Goal: Information Seeking & Learning: Learn about a topic

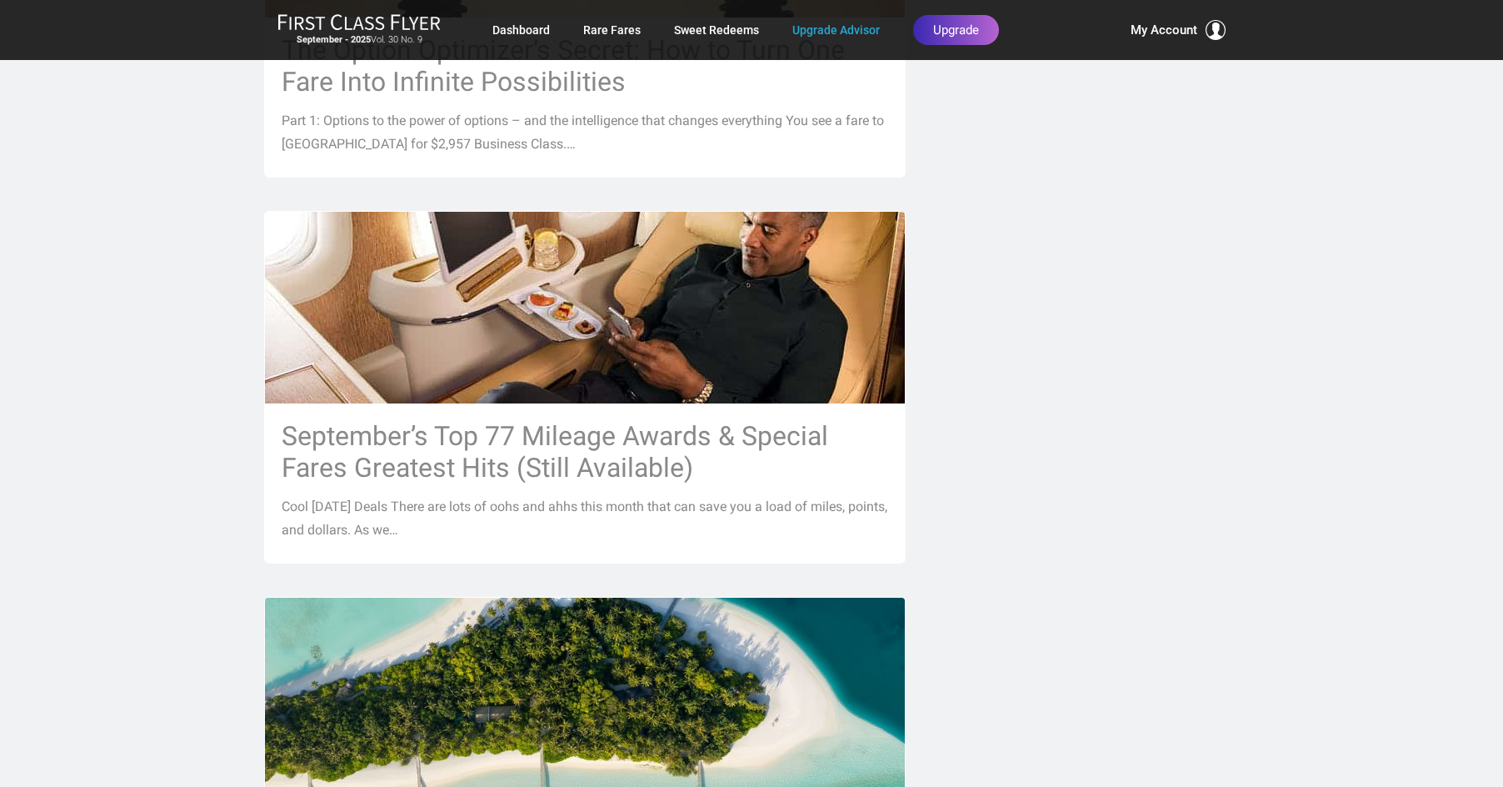
scroll to position [1500, 0]
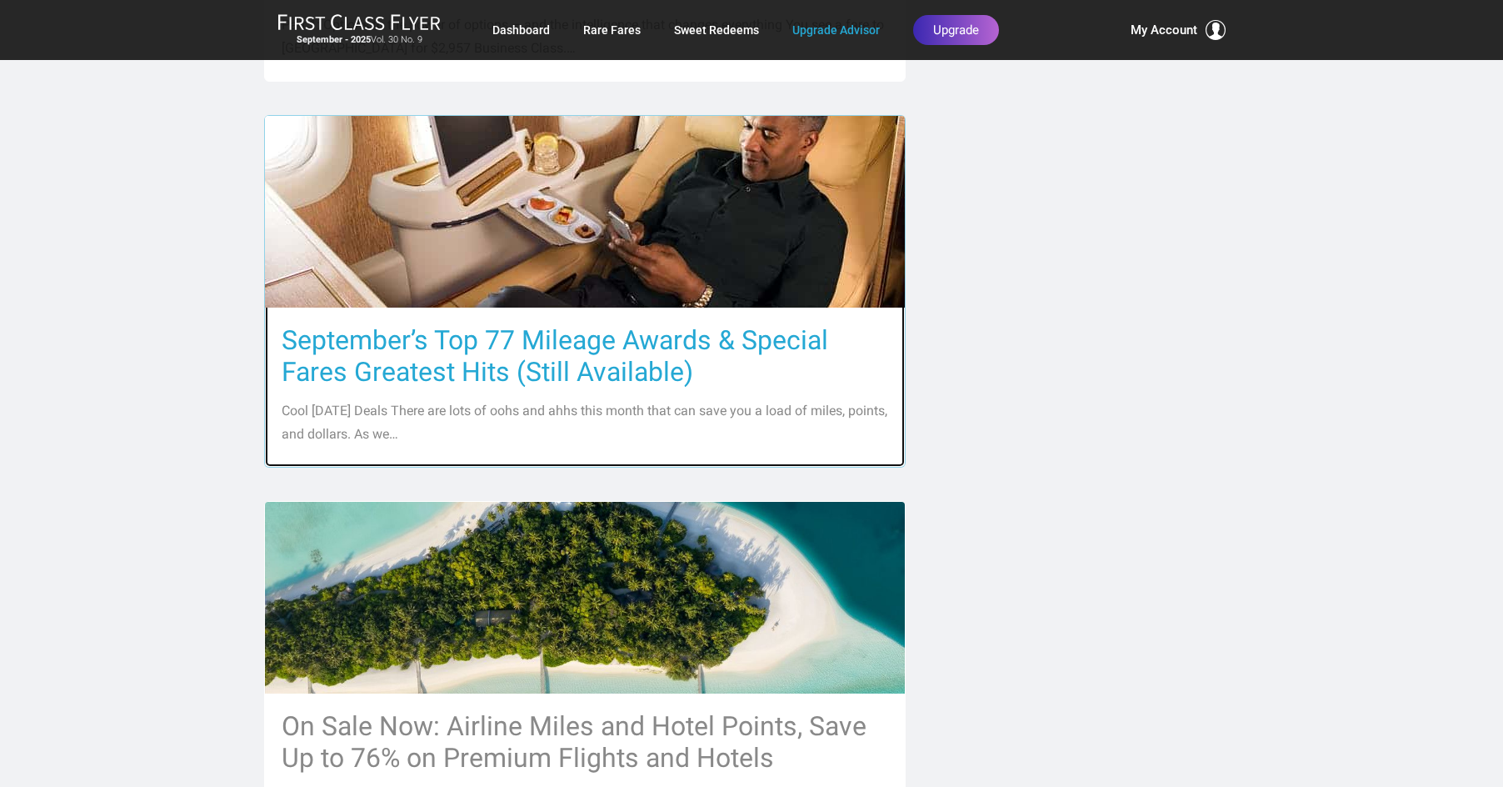
click at [564, 363] on h3 "September’s Top 77 Mileage Awards & Special Fares Greatest Hits (Still Availabl…" at bounding box center [585, 355] width 607 height 63
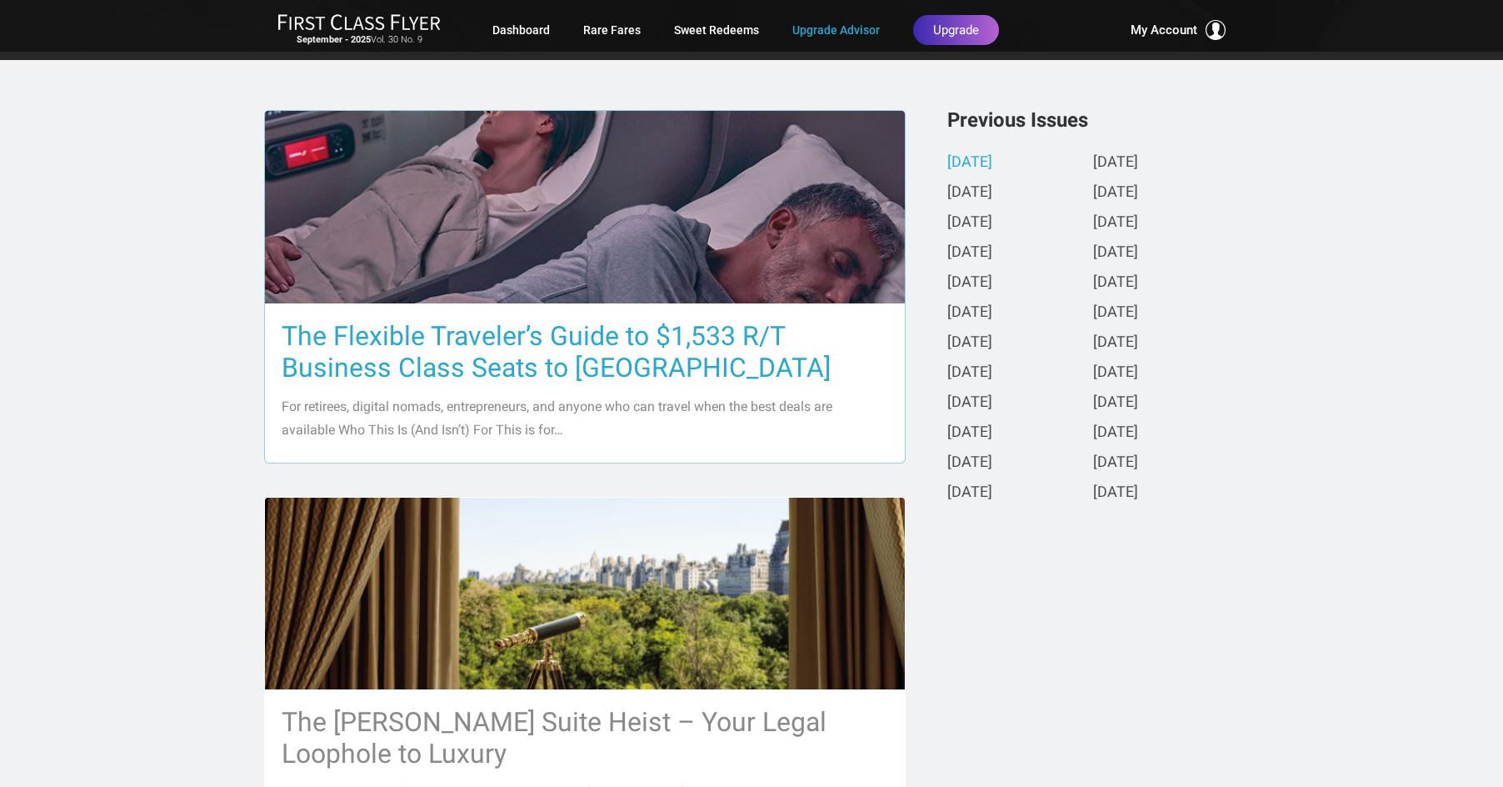
scroll to position [333, 0]
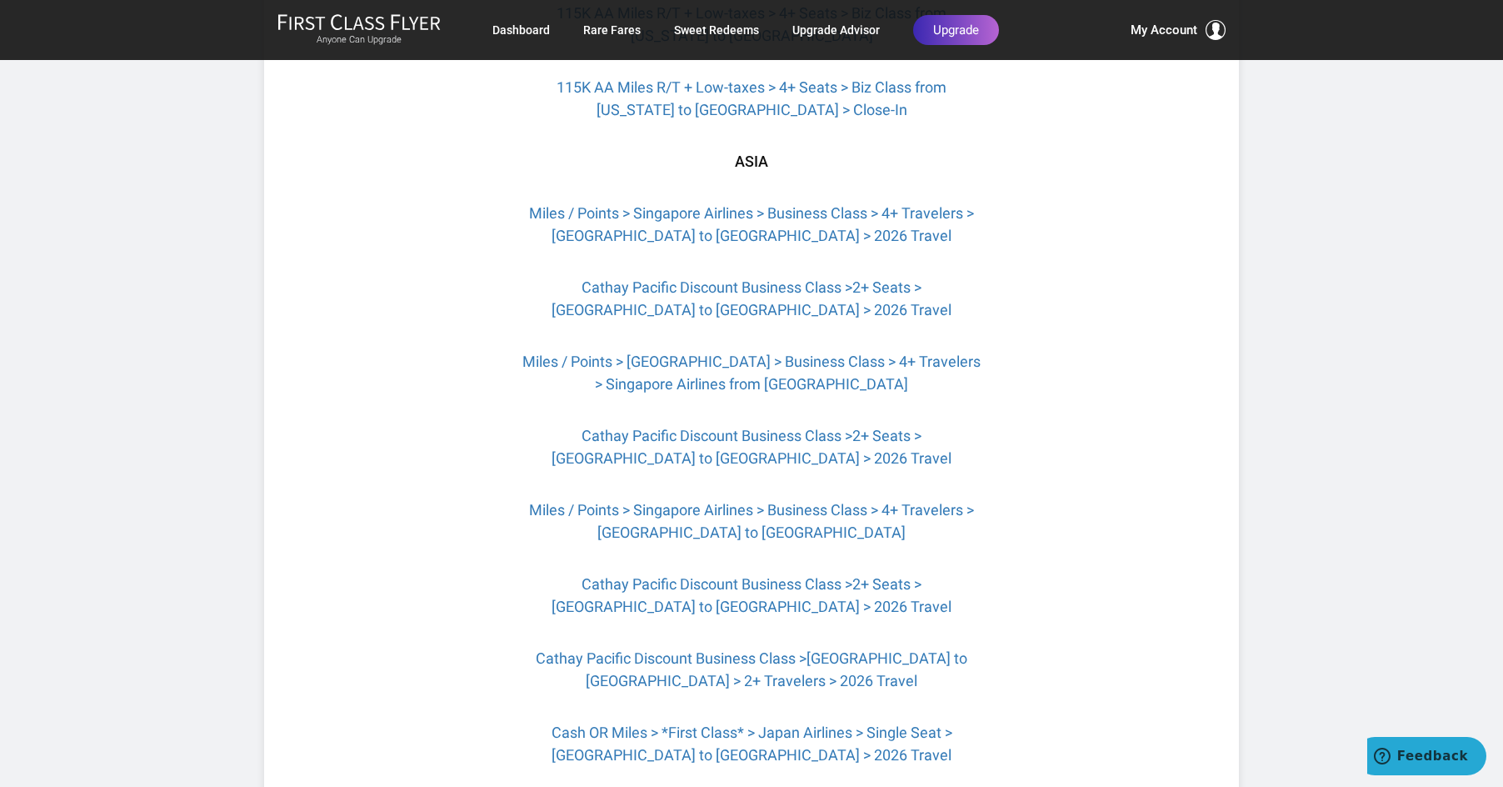
scroll to position [2334, 0]
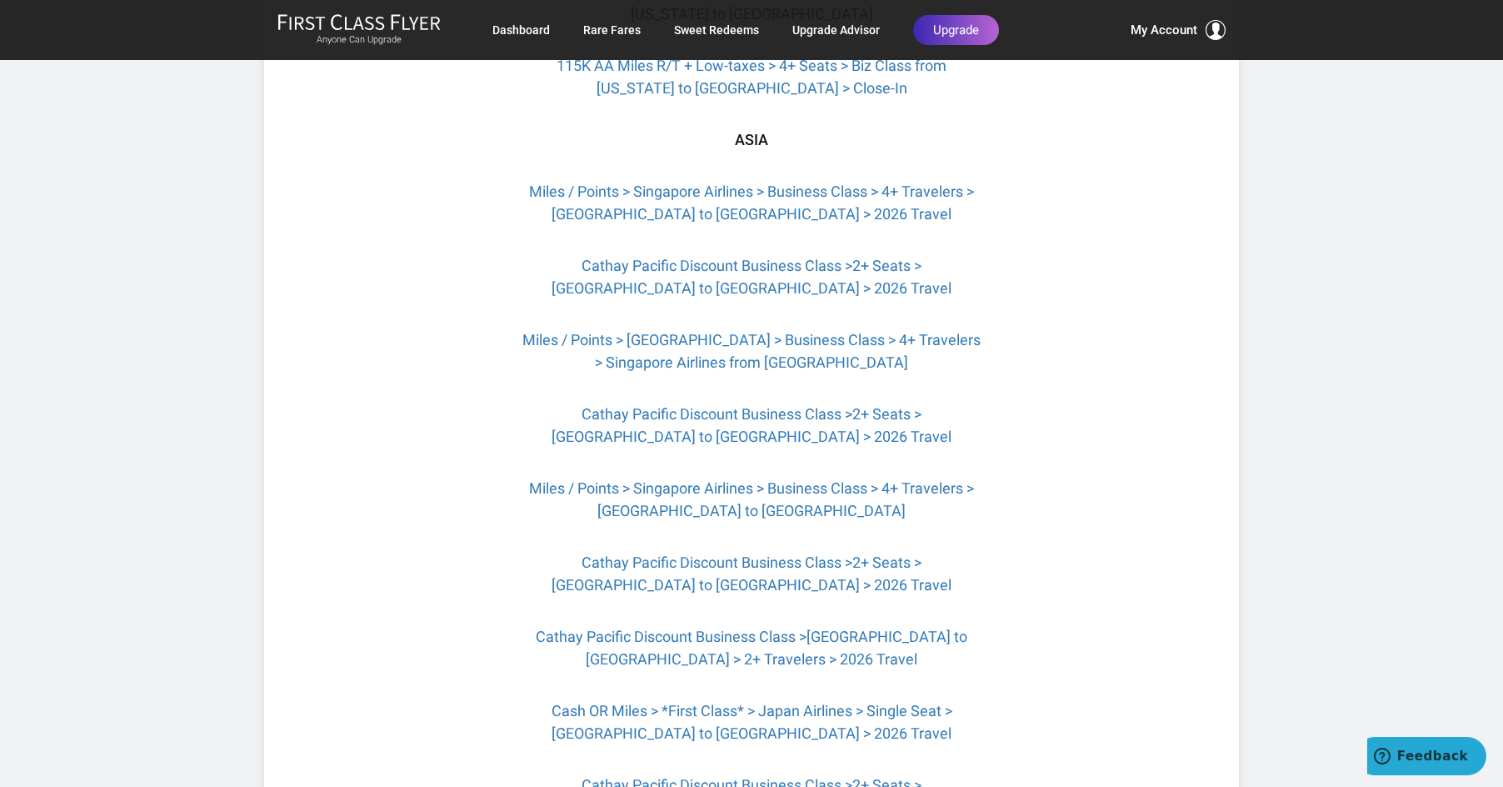
click at [702, 211] on p "Miles / Points > Singapore Airlines > Business Class > 4+ Travelers > Paris to …" at bounding box center [751, 202] width 467 height 45
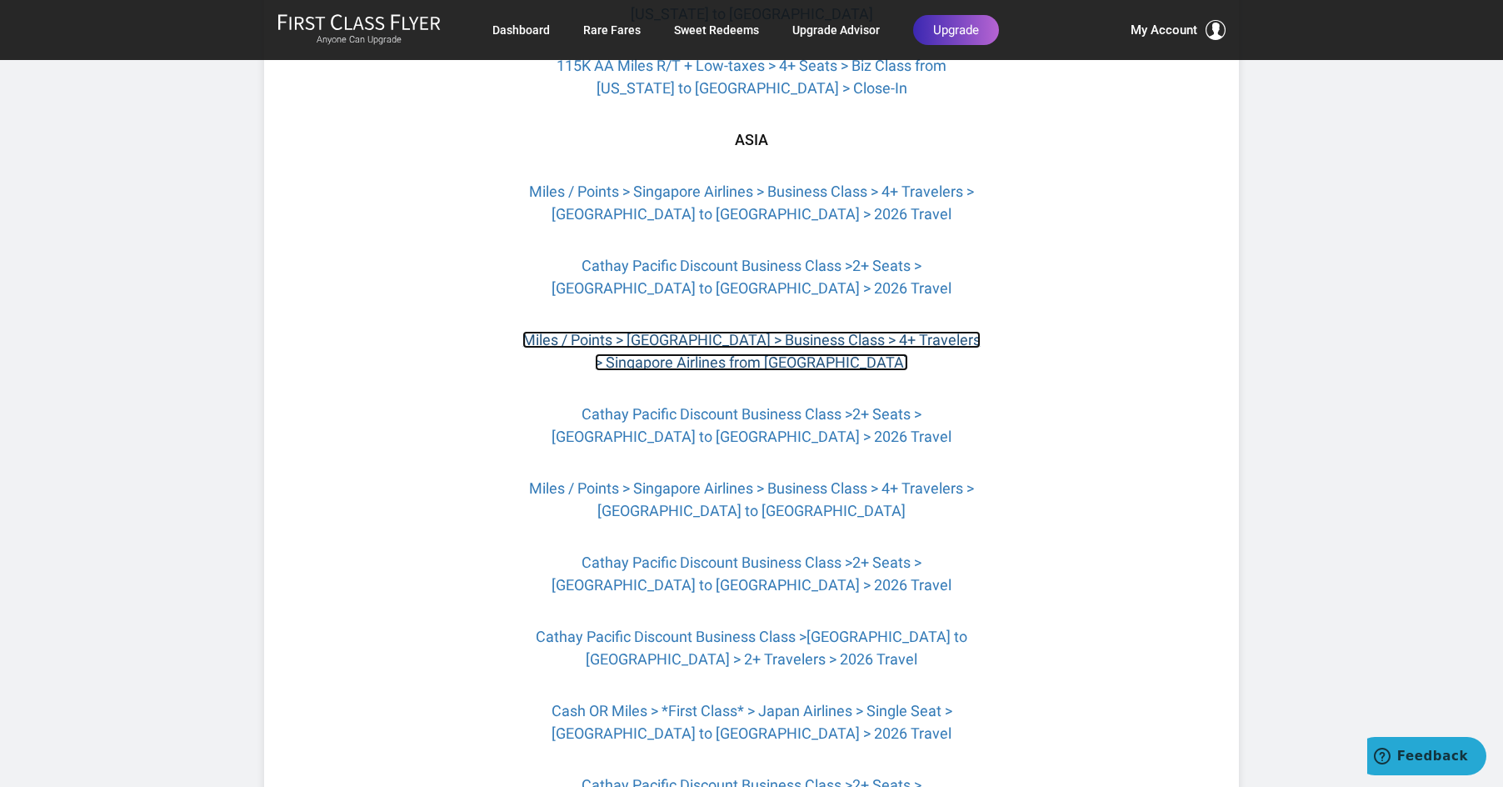
click at [706, 368] on link "Miles / Points > Singapore > Business Class > 4+ Travelers > Singapore Airlines…" at bounding box center [752, 351] width 458 height 40
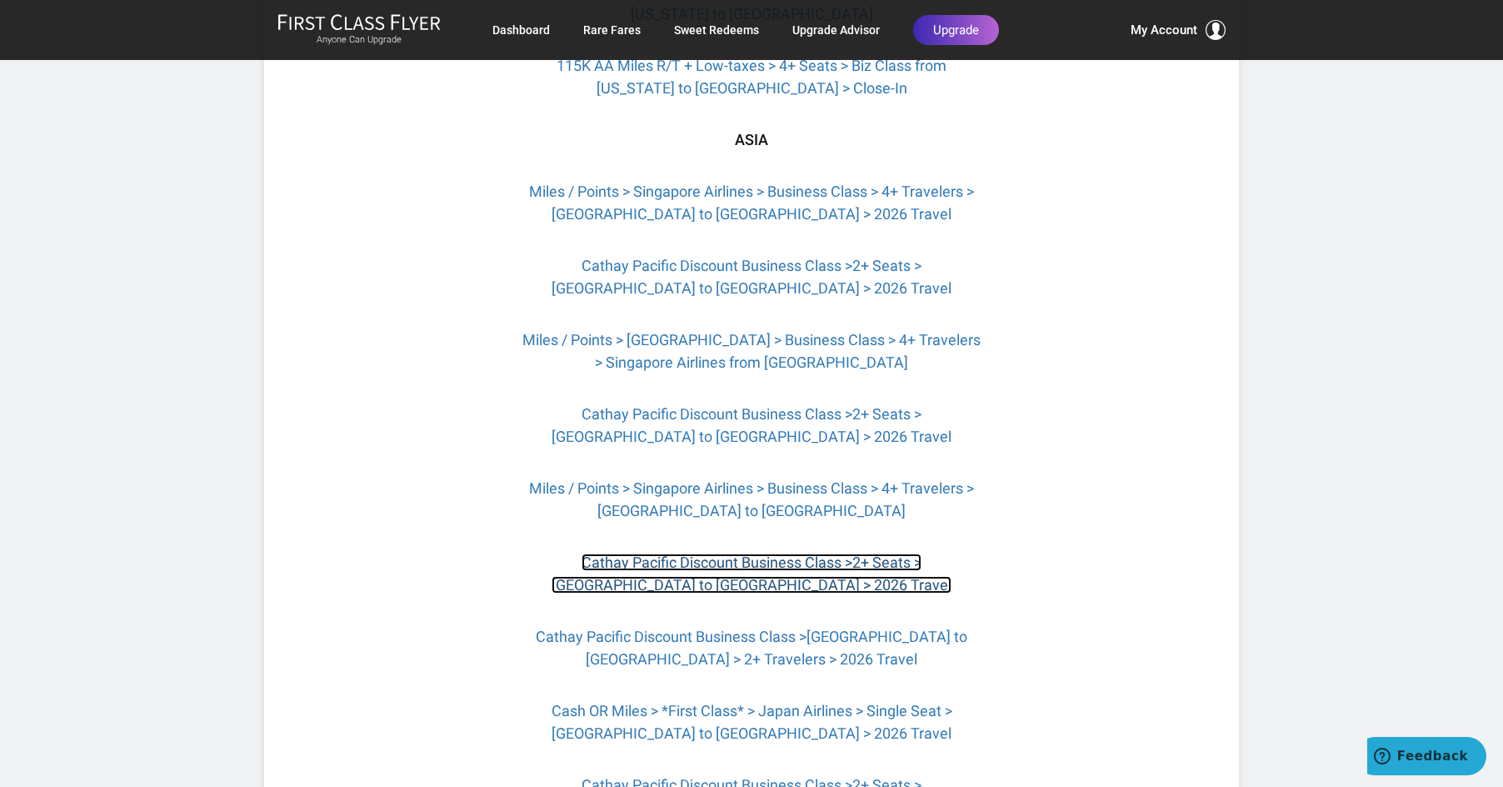
click at [685, 577] on link "Cathay Pacific Discount Business Class >2+ Seats > [GEOGRAPHIC_DATA] to [GEOGRA…" at bounding box center [752, 573] width 400 height 40
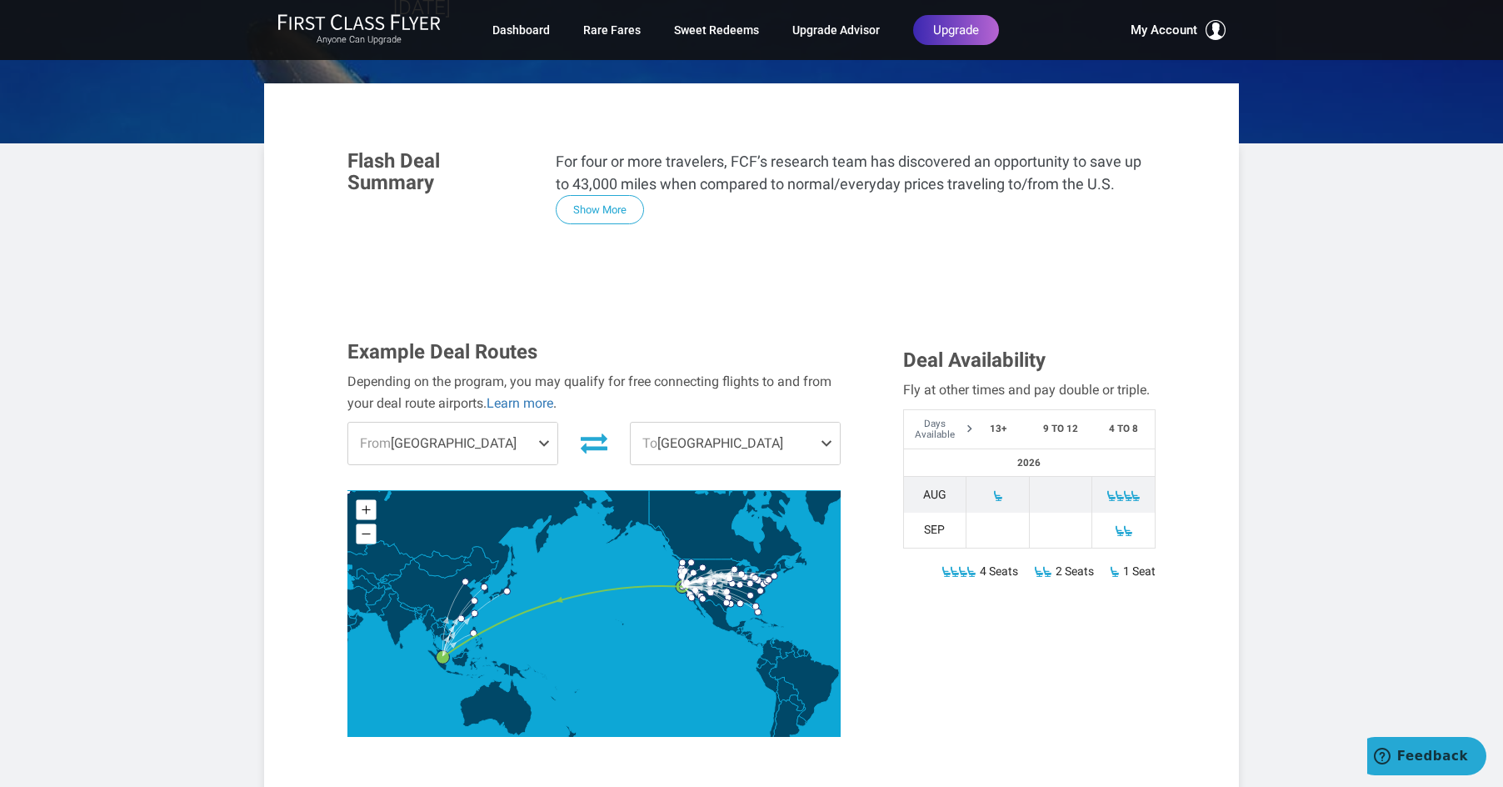
scroll to position [250, 0]
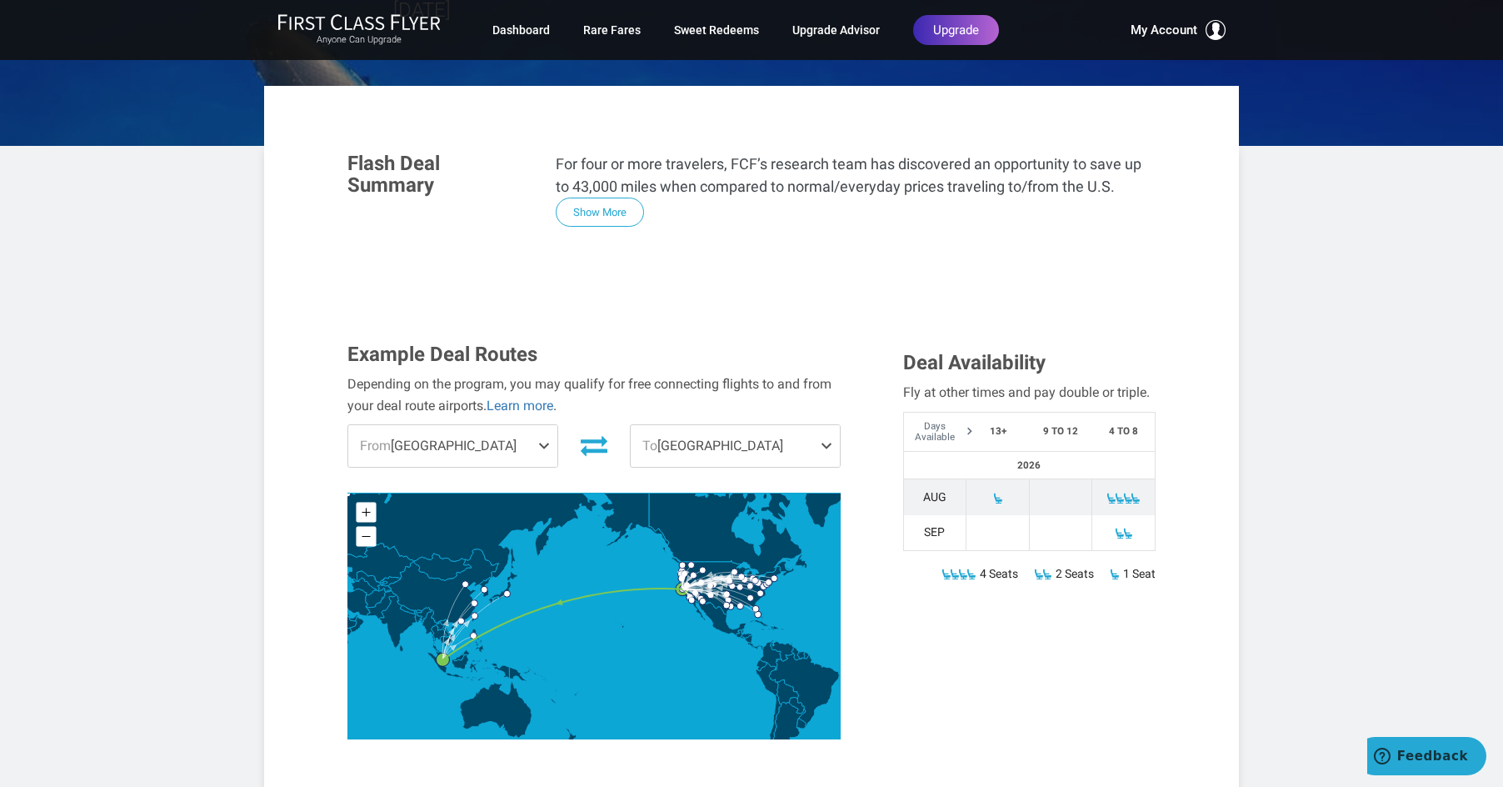
click at [543, 447] on span at bounding box center [548, 446] width 20 height 42
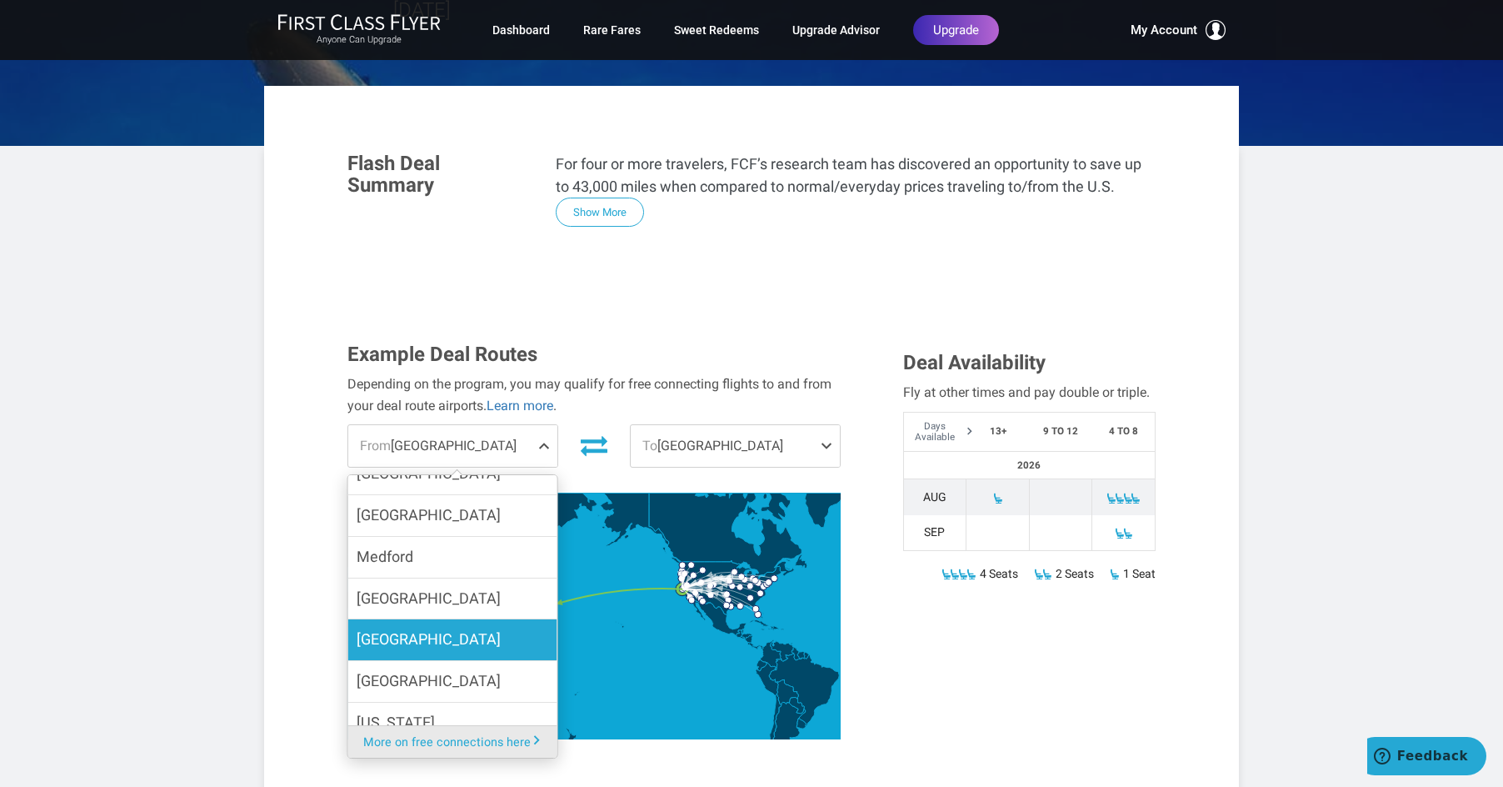
scroll to position [833, 0]
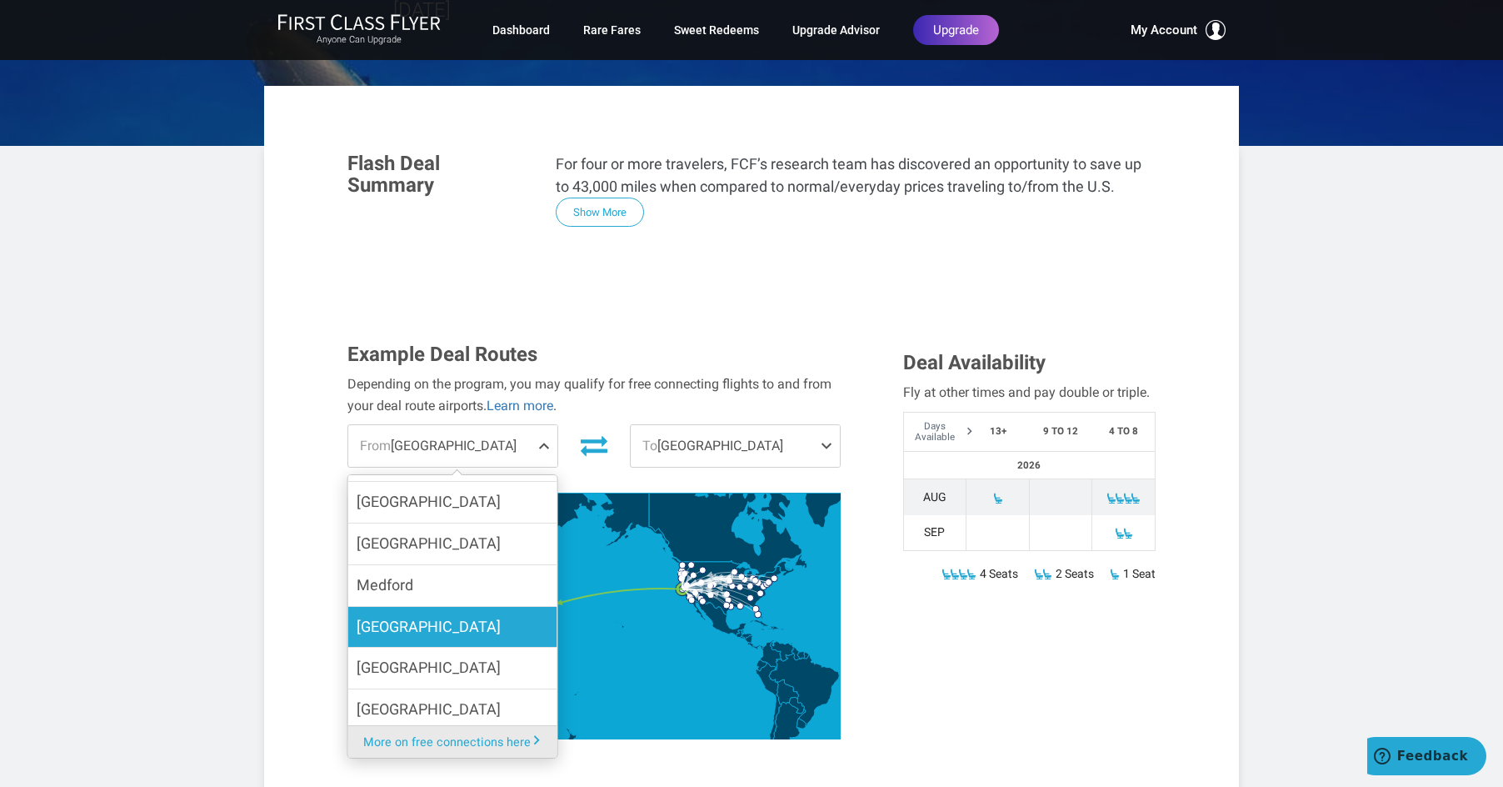
click at [369, 615] on span "Miami" at bounding box center [429, 627] width 144 height 24
click at [0, 0] on input "Miami" at bounding box center [0, 0] width 0 height 0
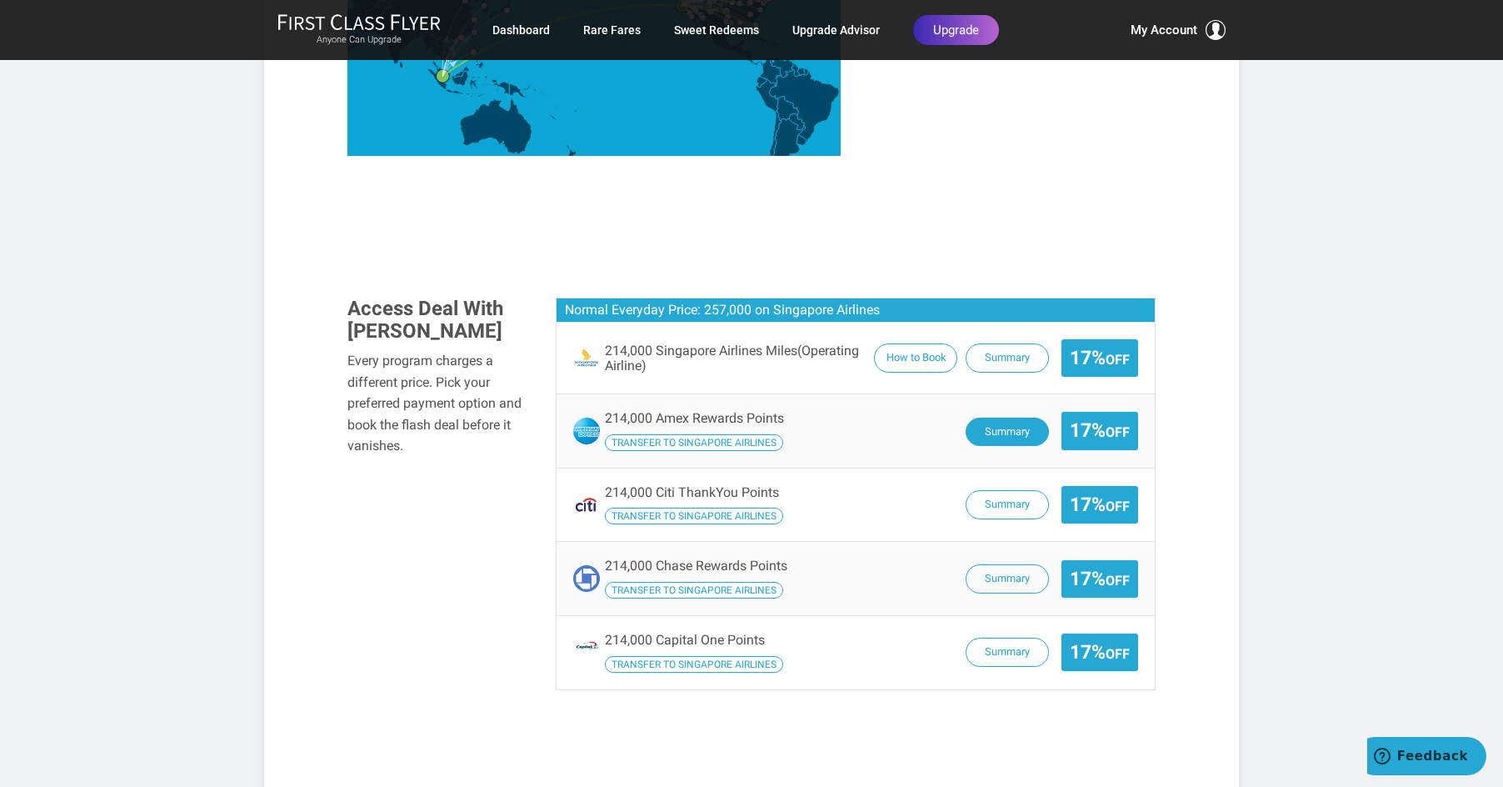
click at [995, 432] on button "Summary" at bounding box center [1007, 432] width 83 height 29
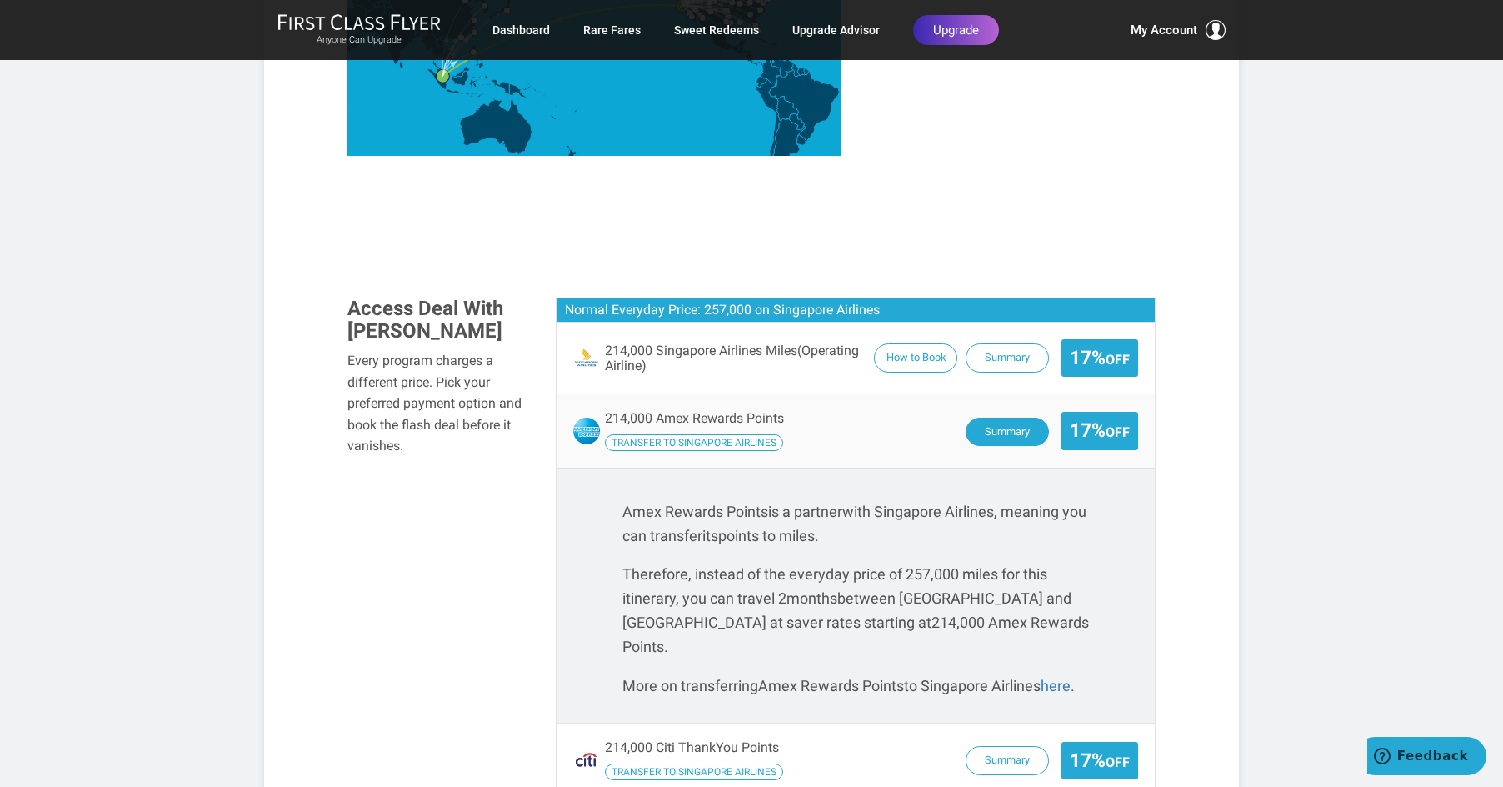
click at [995, 441] on button "Summary" at bounding box center [1007, 432] width 83 height 29
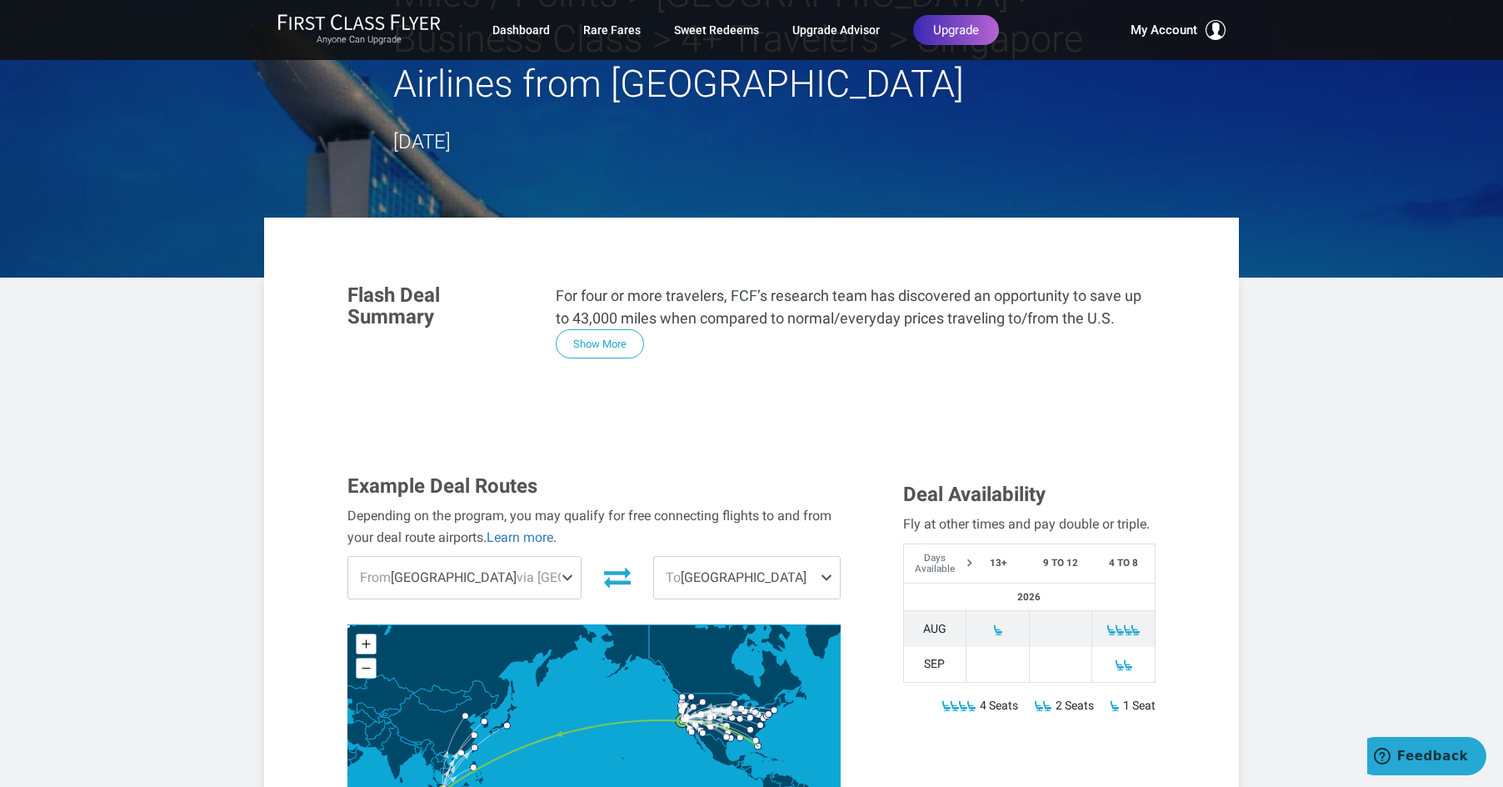
scroll to position [0, 0]
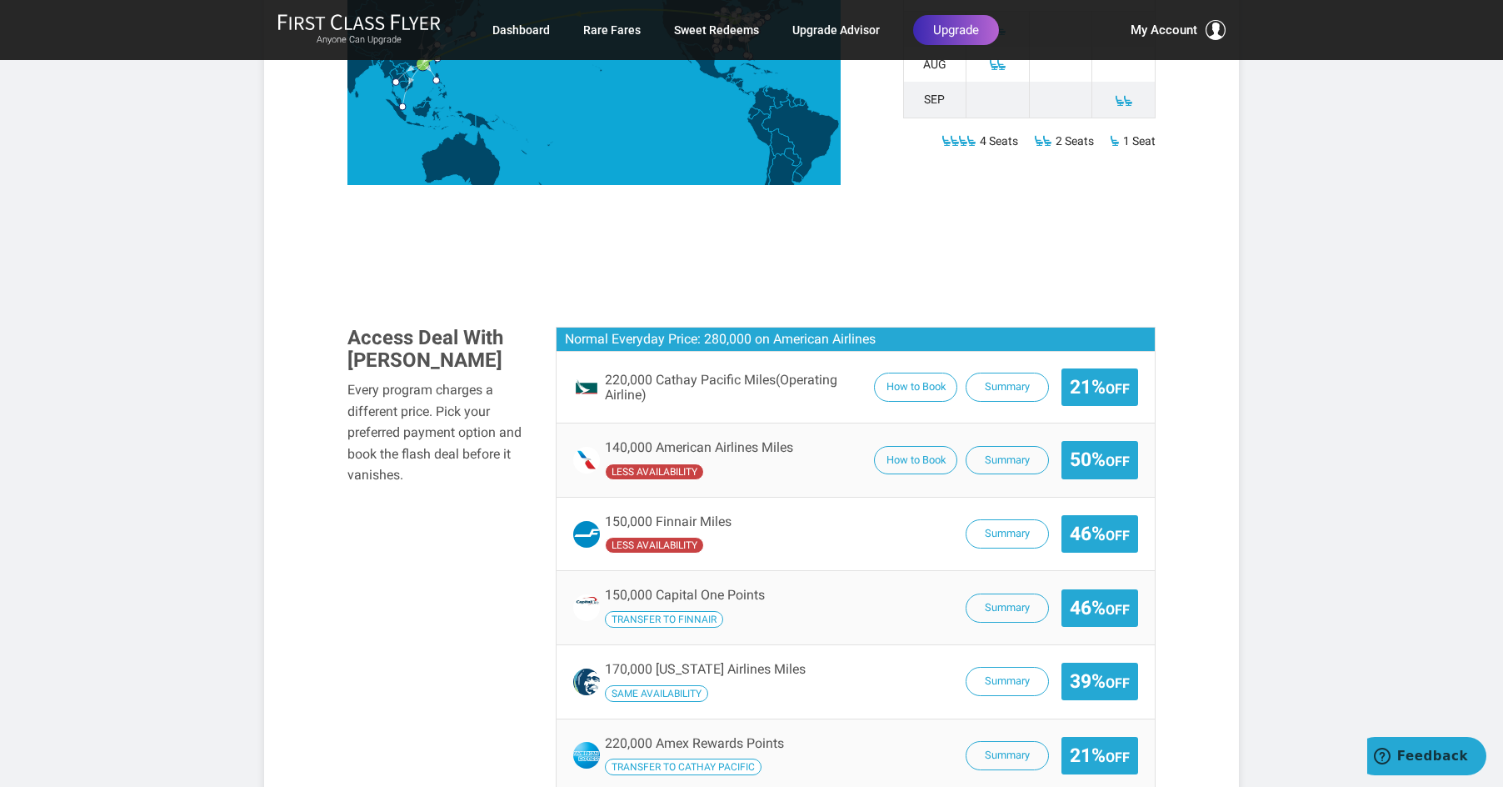
scroll to position [833, 0]
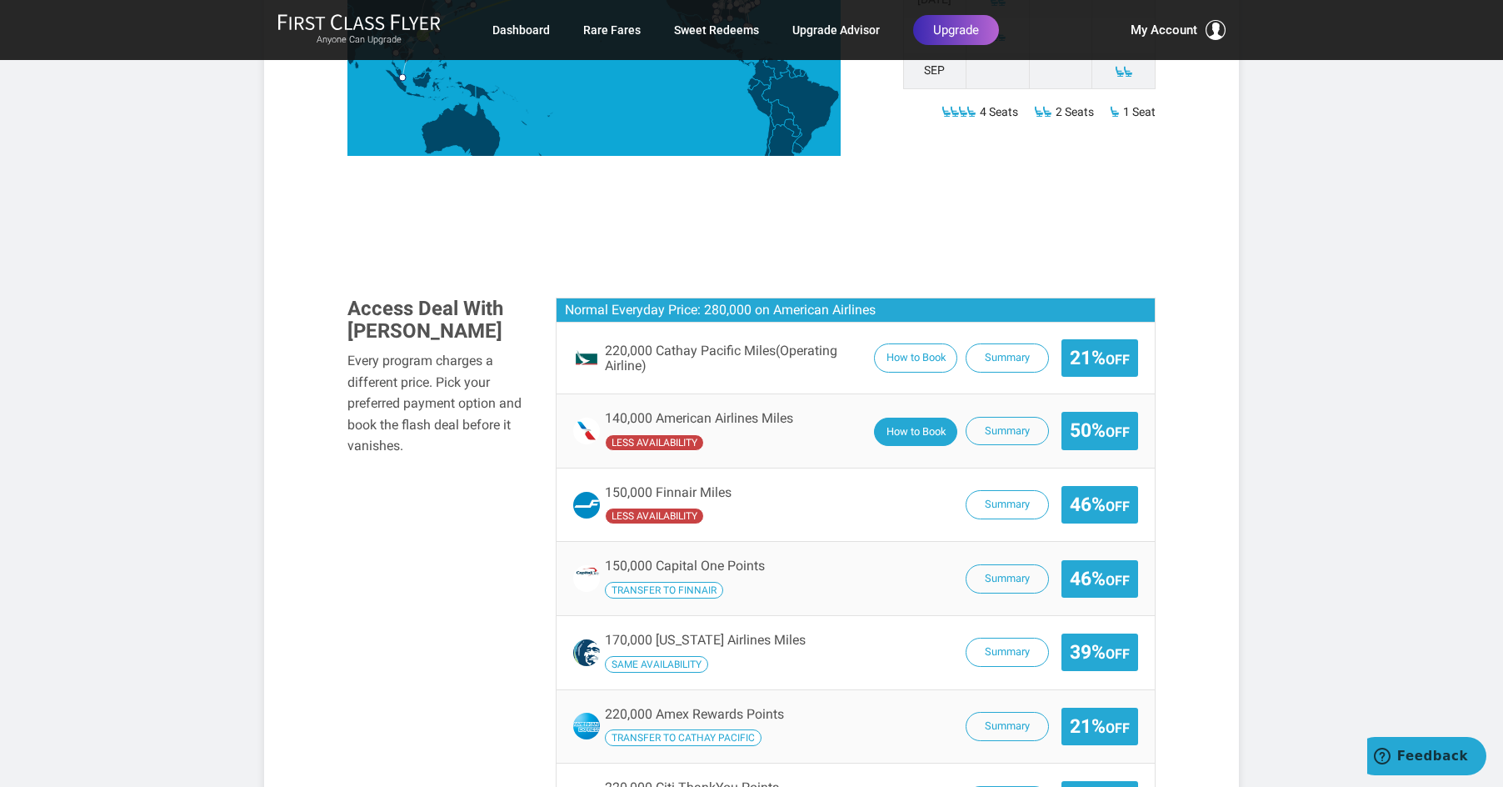
click at [903, 434] on button "How to Book" at bounding box center [915, 432] width 83 height 29
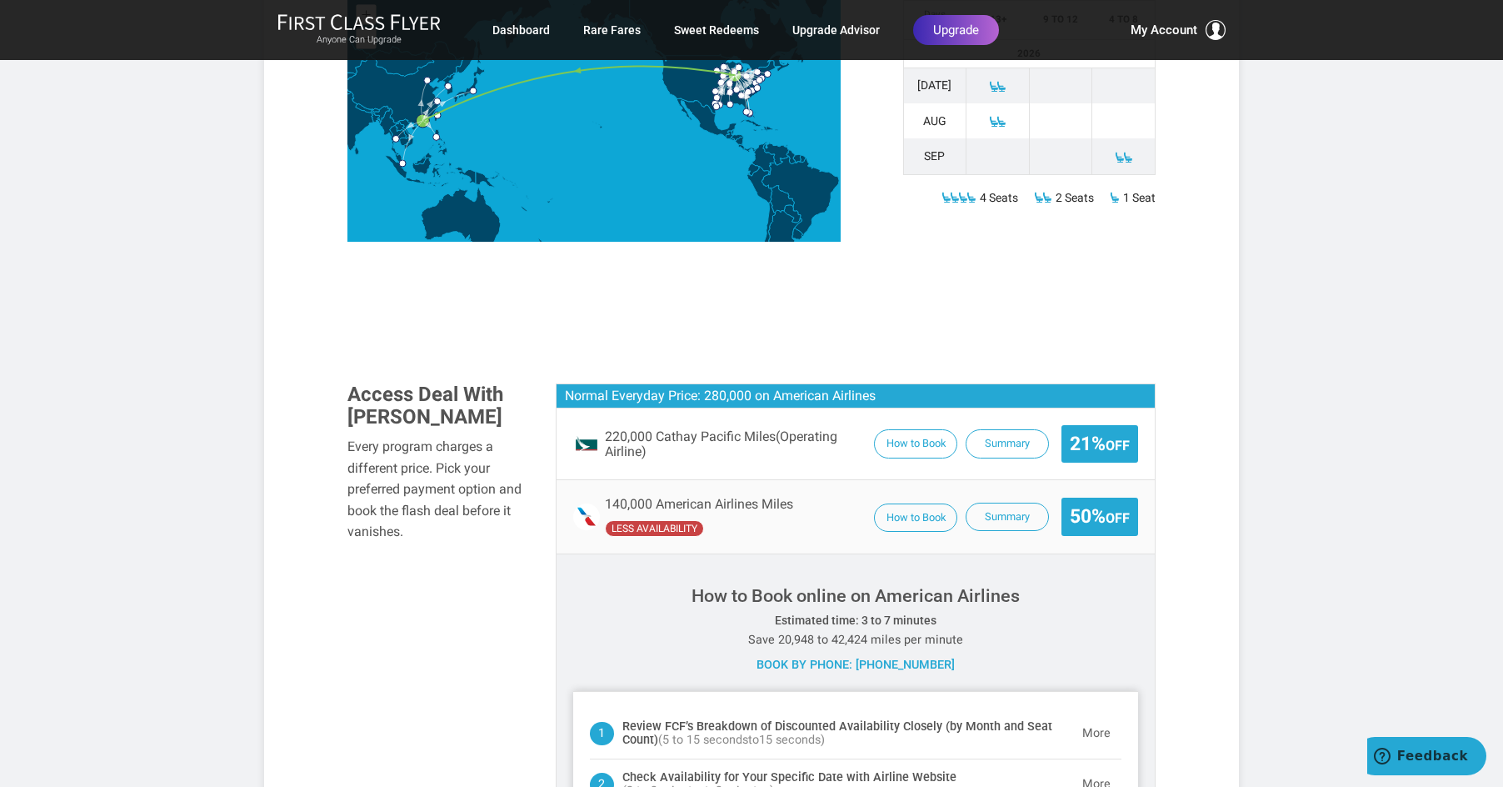
scroll to position [667, 0]
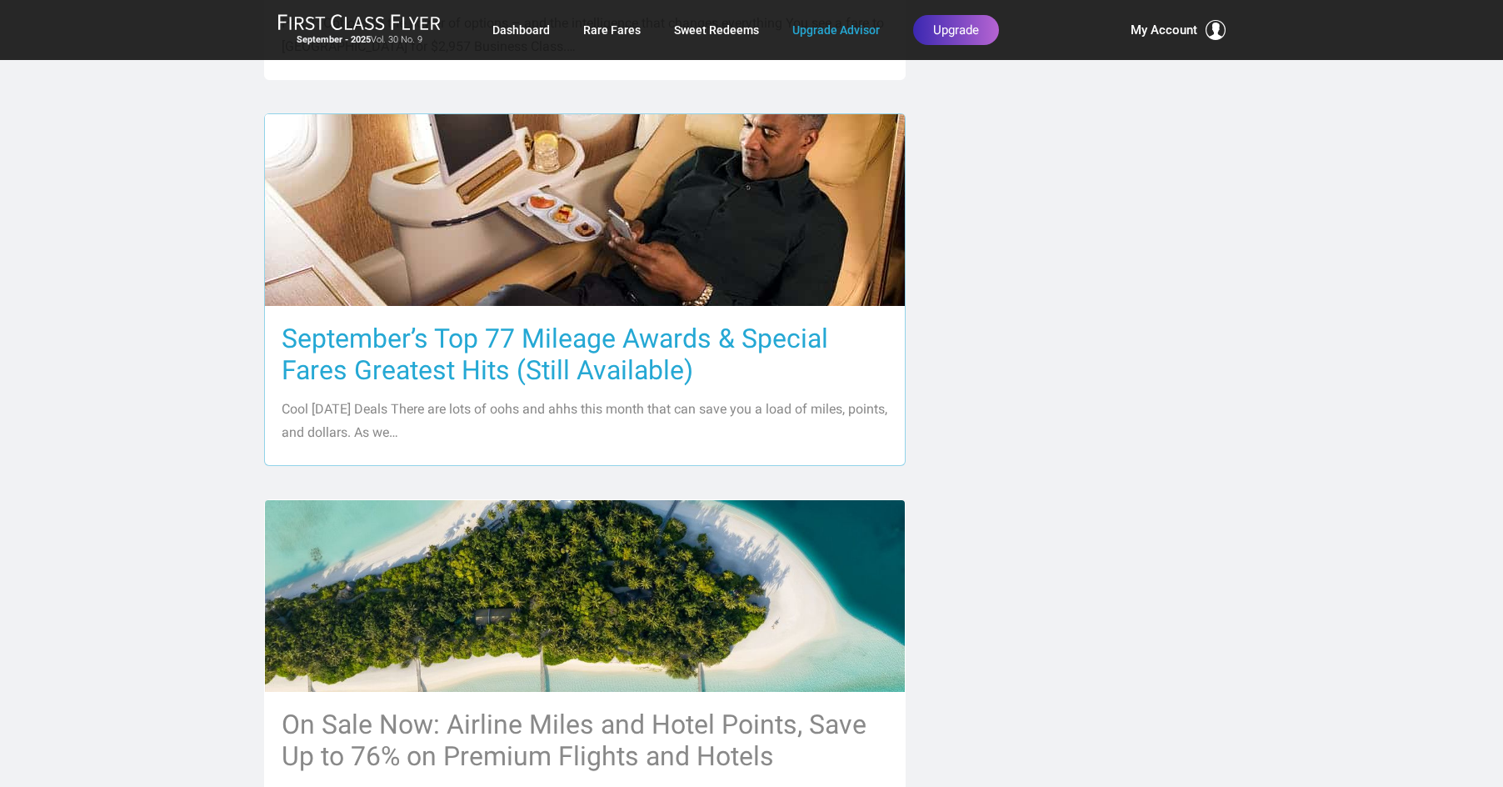
scroll to position [1500, 0]
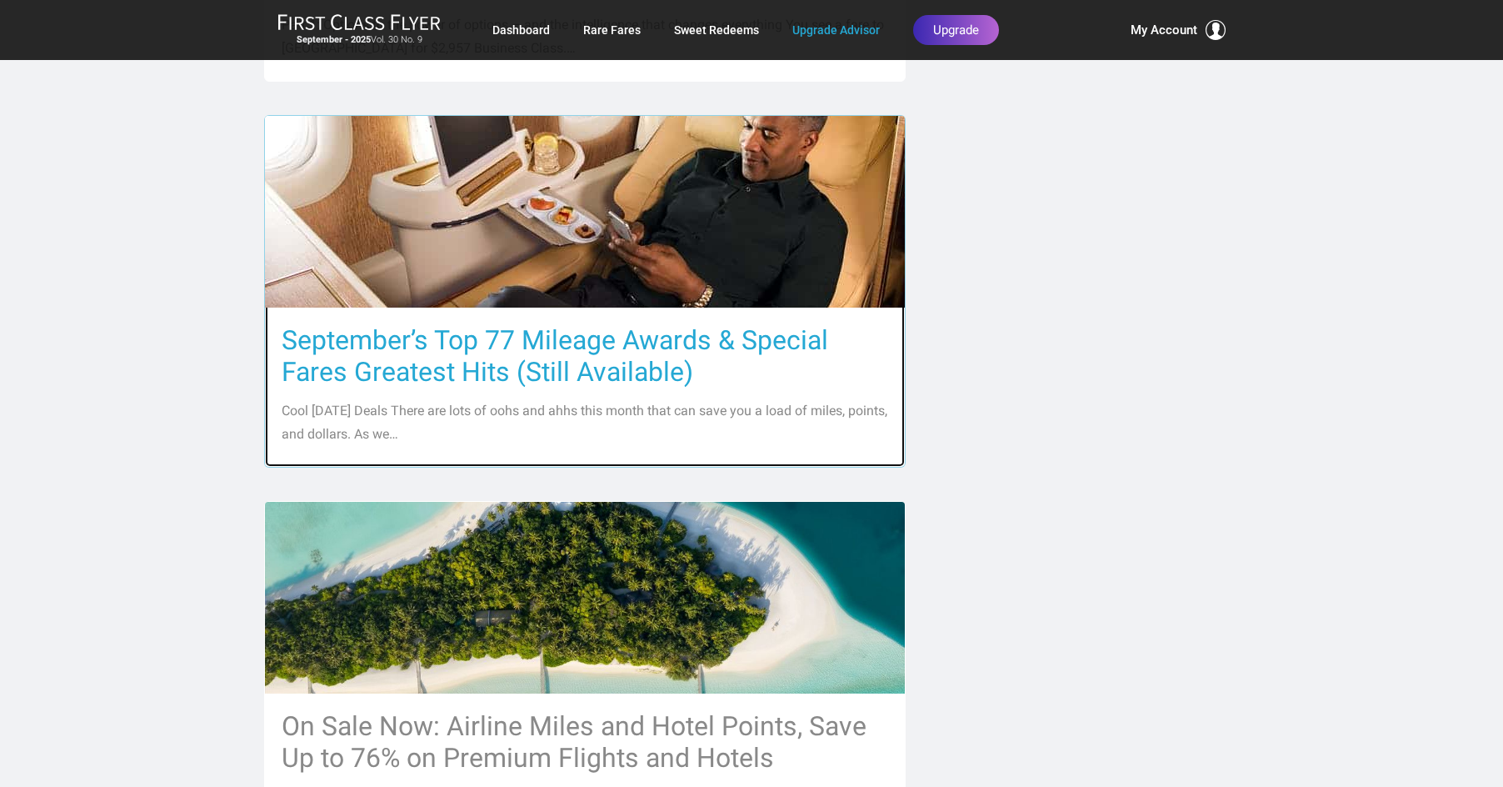
click at [516, 343] on h3 "September’s Top 77 Mileage Awards & Special Fares Greatest Hits (Still Availabl…" at bounding box center [585, 355] width 607 height 63
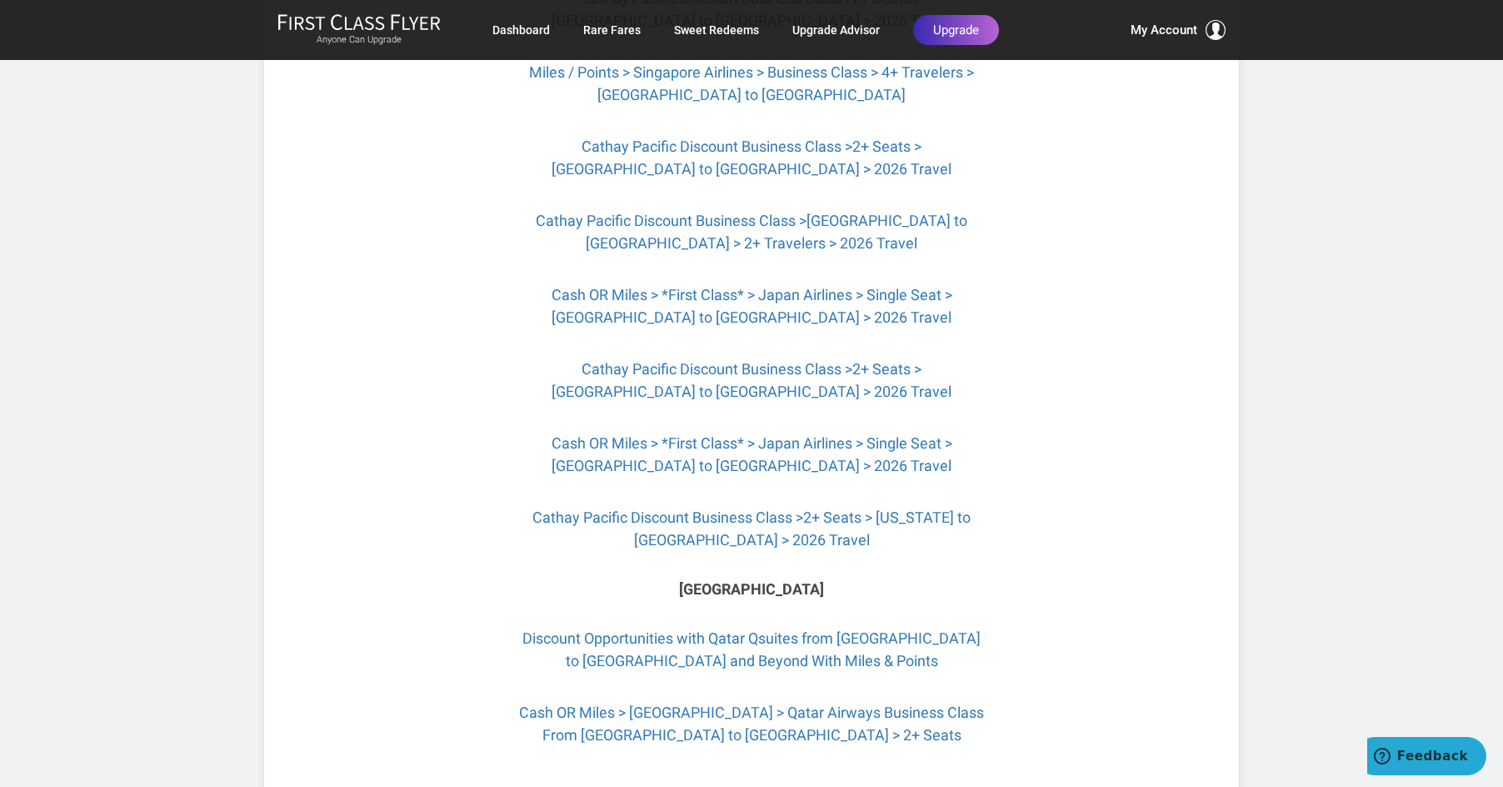
scroll to position [2750, 0]
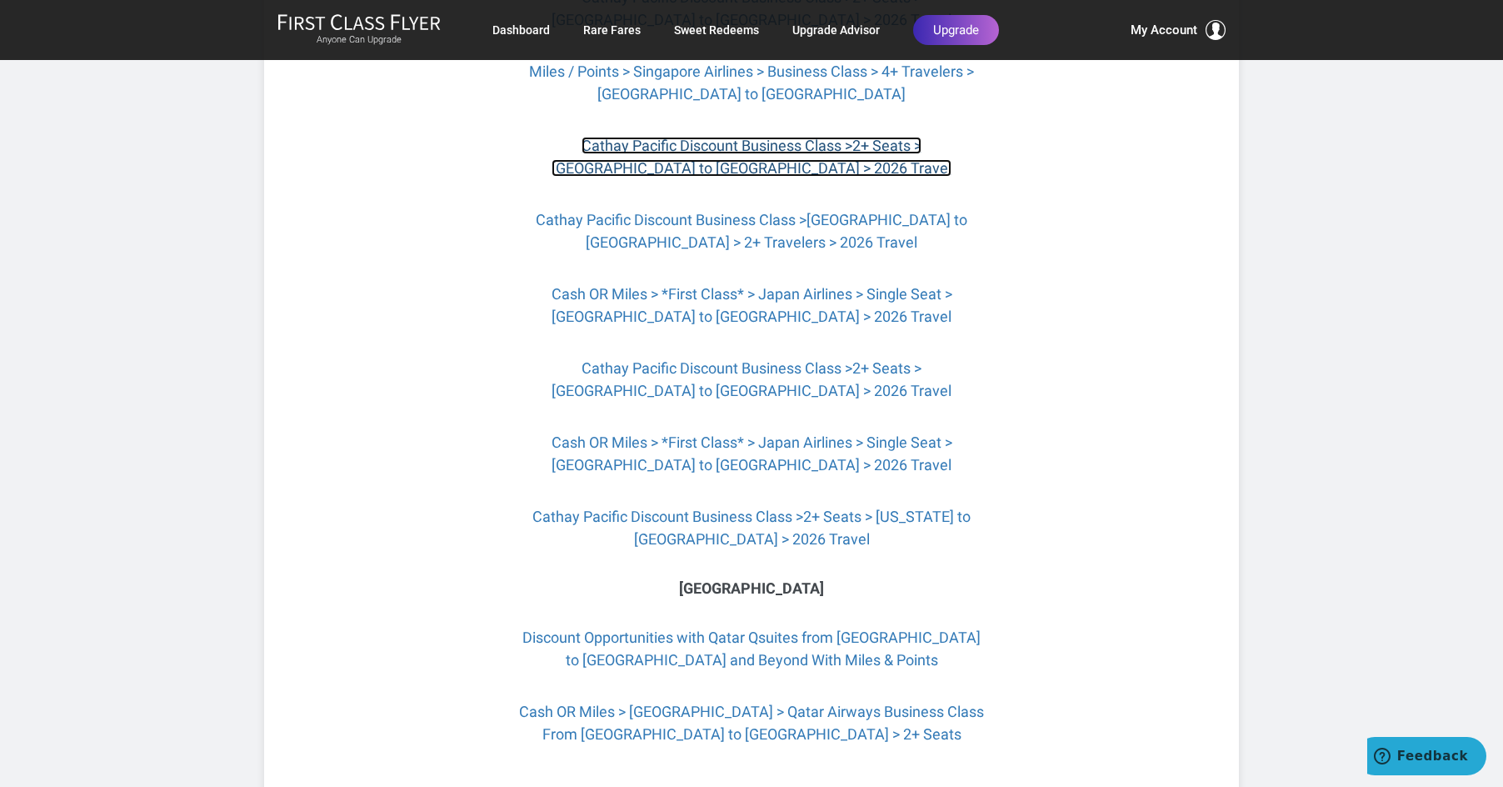
click at [758, 154] on link "Cathay Pacific Discount Business Class >2+ Seats > [GEOGRAPHIC_DATA] to [GEOGRA…" at bounding box center [752, 157] width 400 height 40
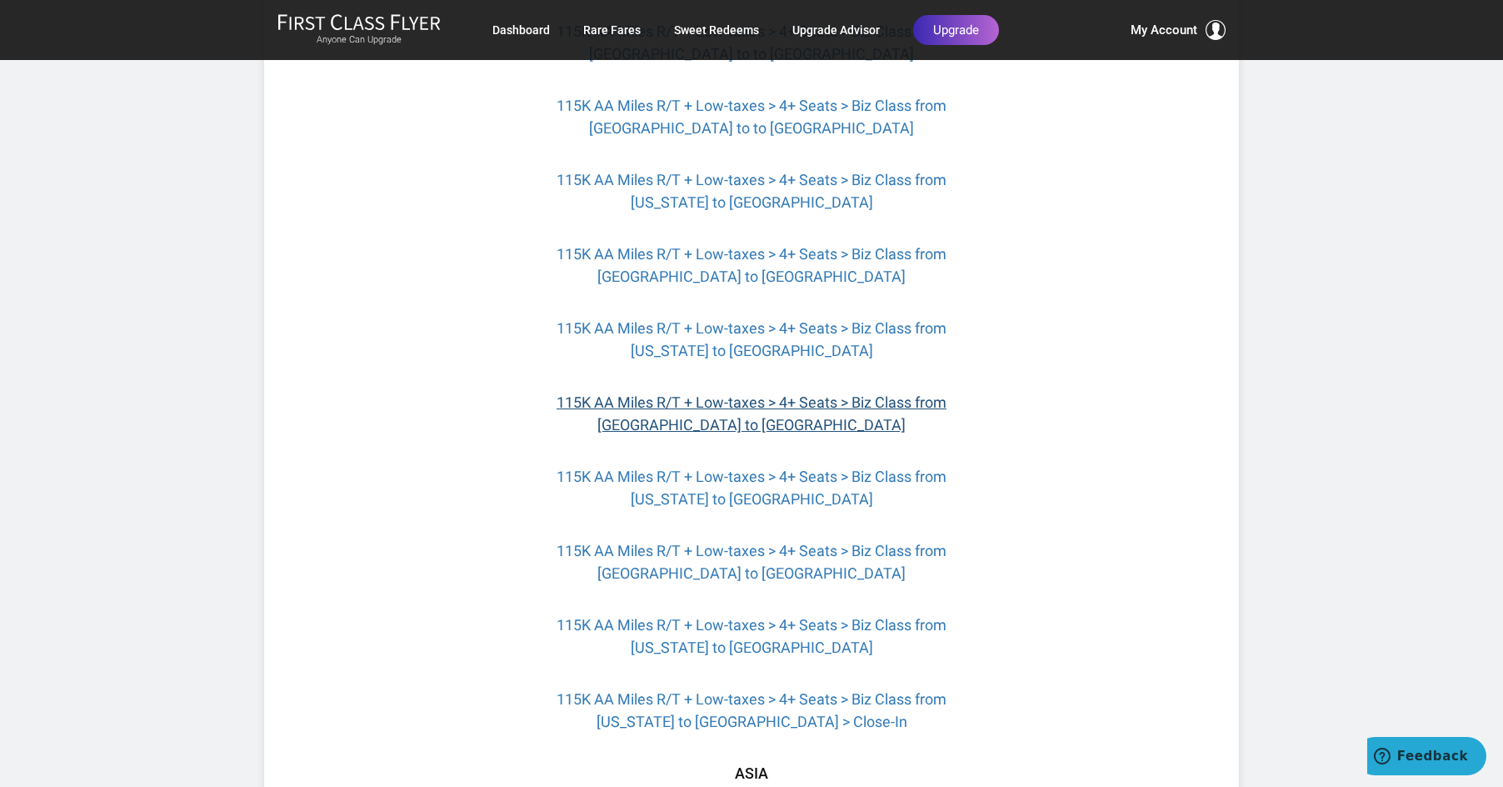
scroll to position [1584, 0]
